Goal: Transaction & Acquisition: Purchase product/service

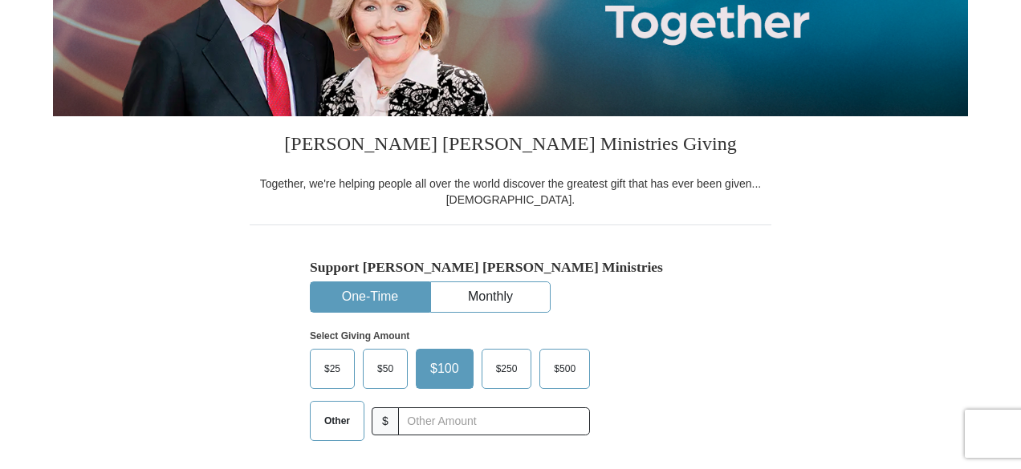
scroll to position [296, 0]
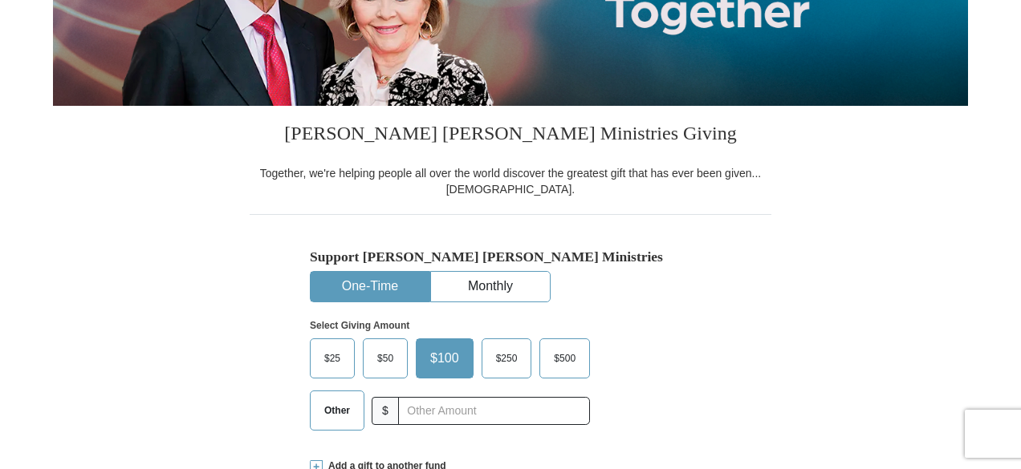
click at [331, 411] on span "Other" at bounding box center [337, 411] width 42 height 24
click at [0, 0] on input "Other" at bounding box center [0, 0] width 0 height 0
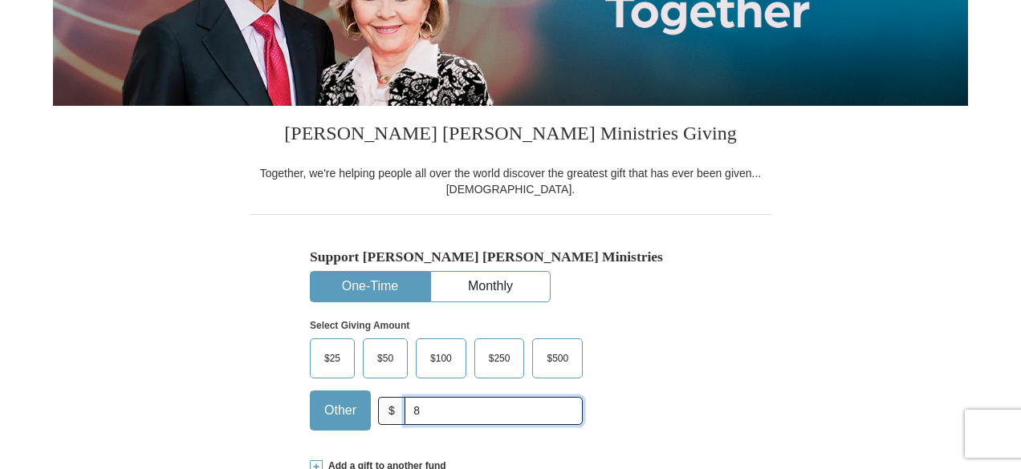
type input "8.00"
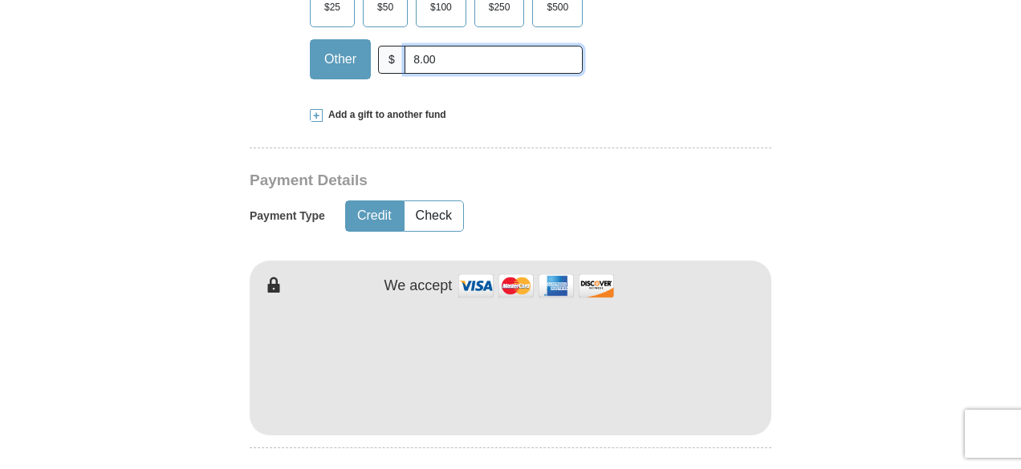
scroll to position [672, 0]
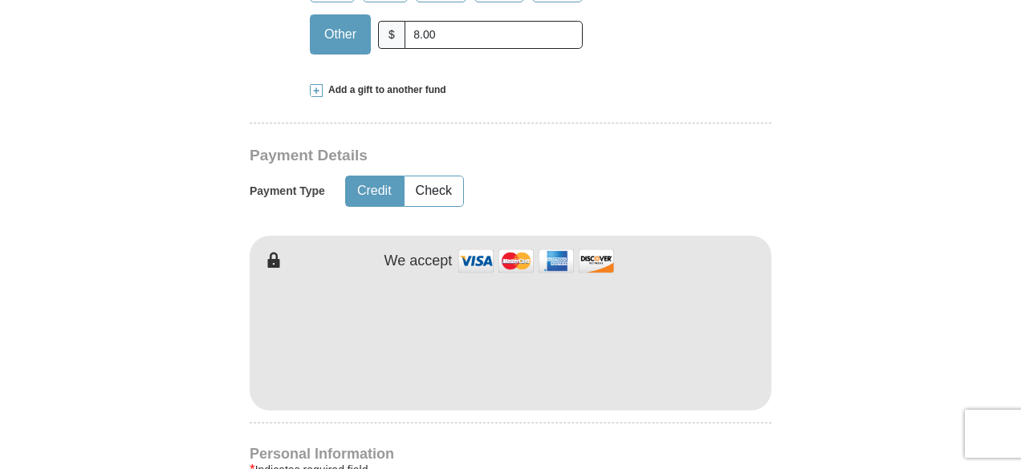
type input "[PERSON_NAME]"
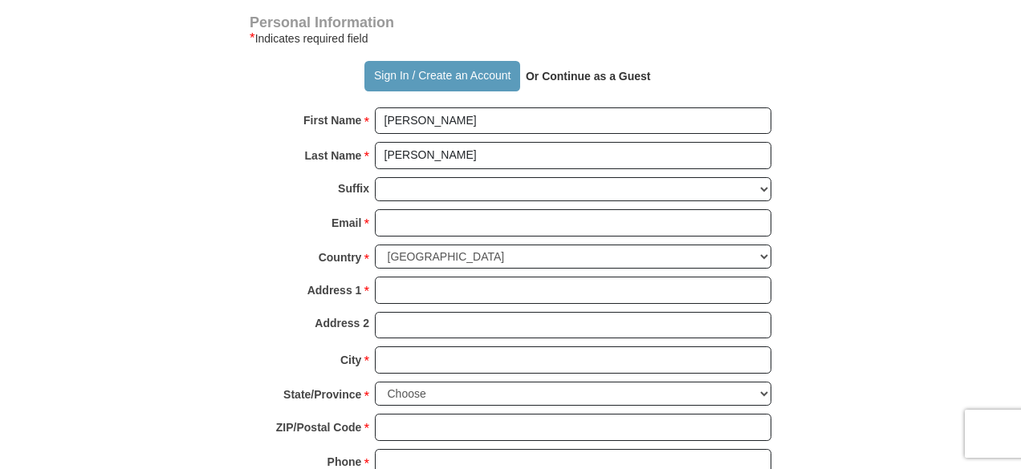
scroll to position [1107, 0]
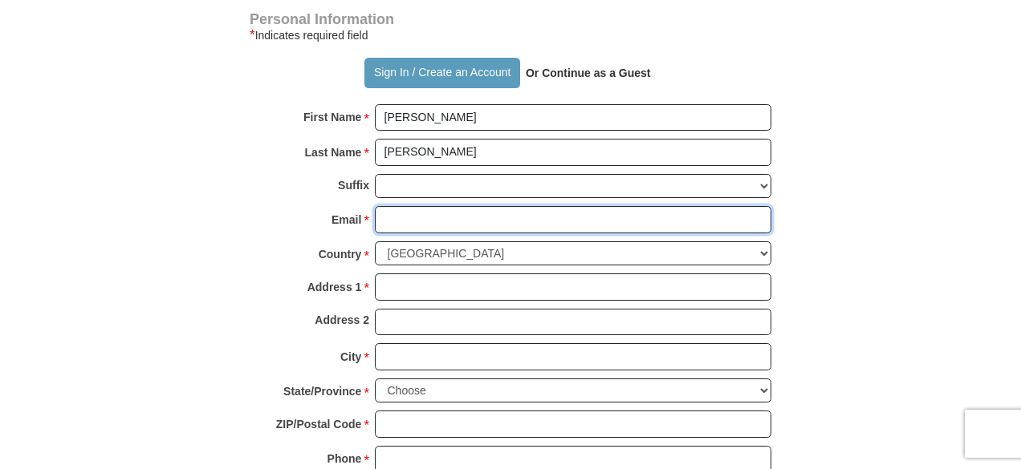
click at [393, 214] on input "Email *" at bounding box center [573, 219] width 396 height 27
type input "[EMAIL_ADDRESS][DOMAIN_NAME]"
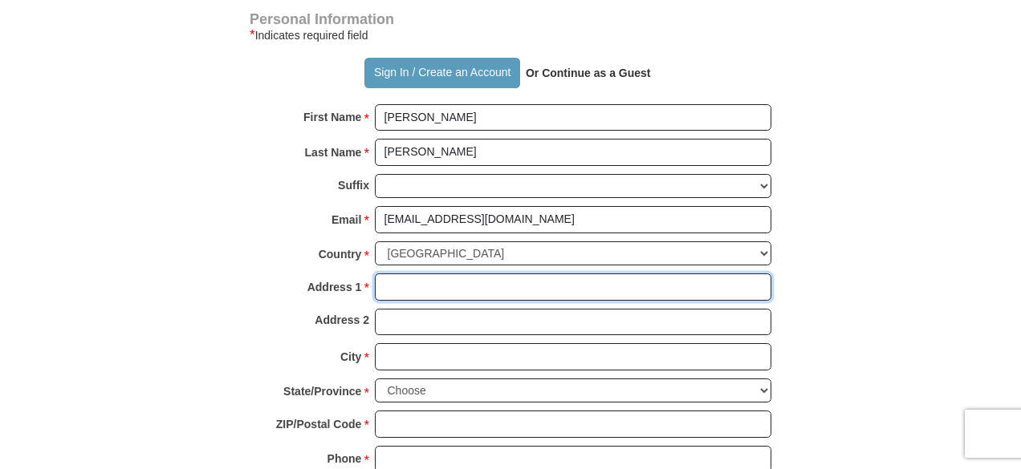
type input "[STREET_ADDRESS]"
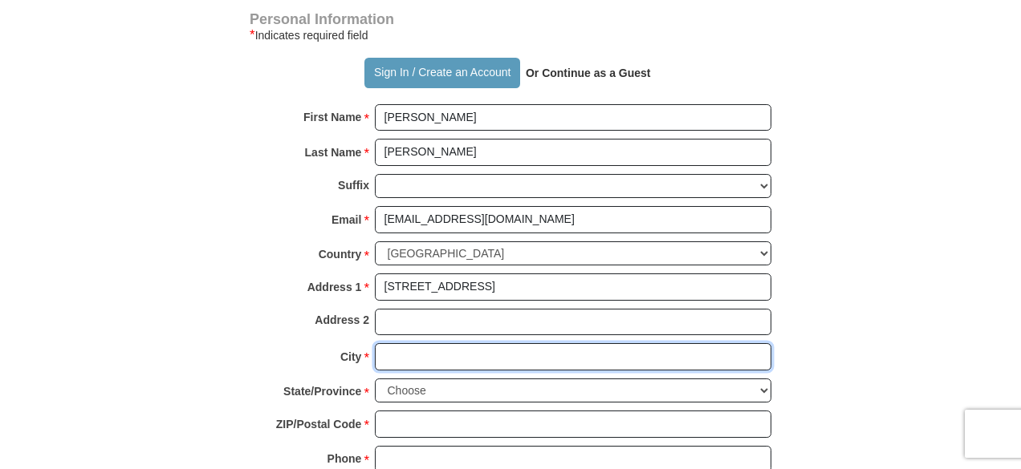
type input "Cleburne"
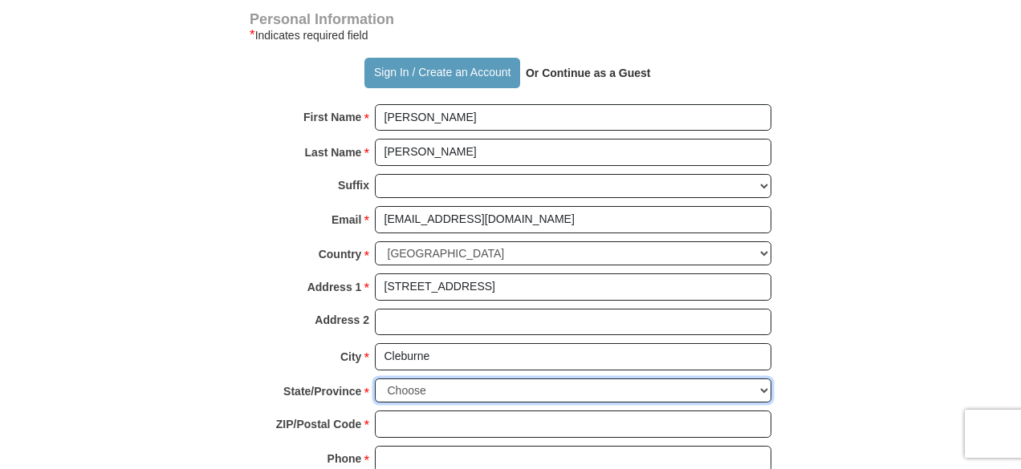
select select "[GEOGRAPHIC_DATA]"
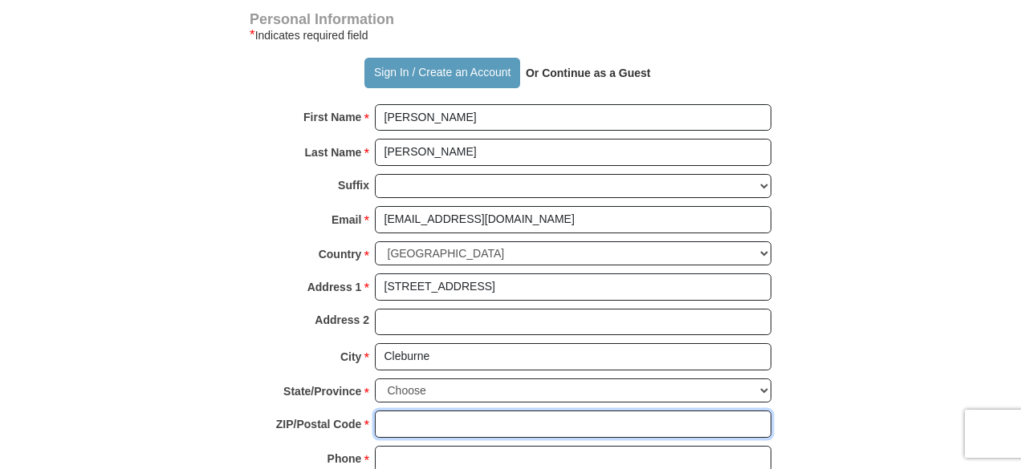
type input "76033"
type input "8174876330"
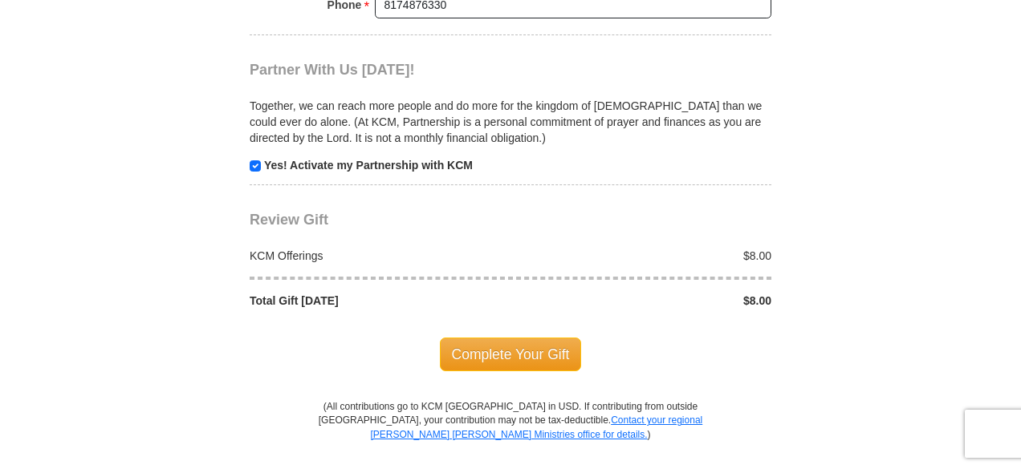
scroll to position [1564, 0]
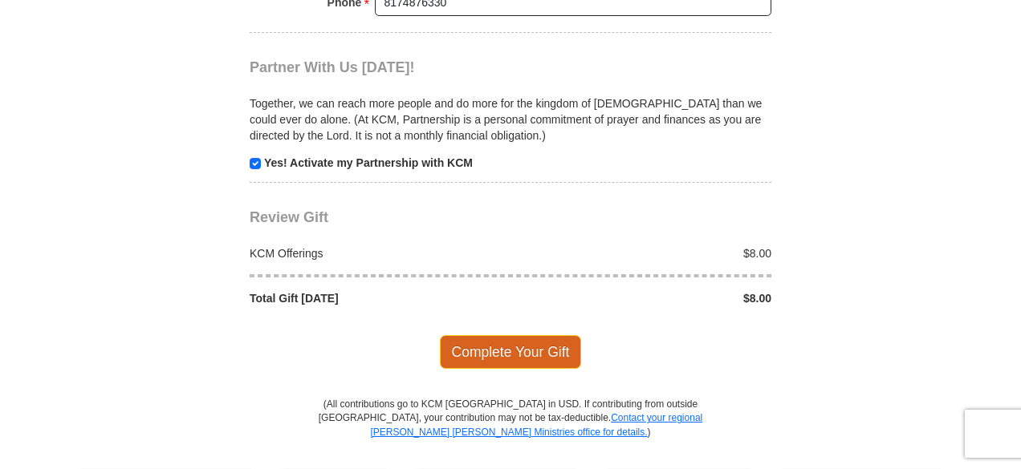
click at [498, 338] on span "Complete Your Gift" at bounding box center [511, 352] width 142 height 34
